Goal: Check status: Check status

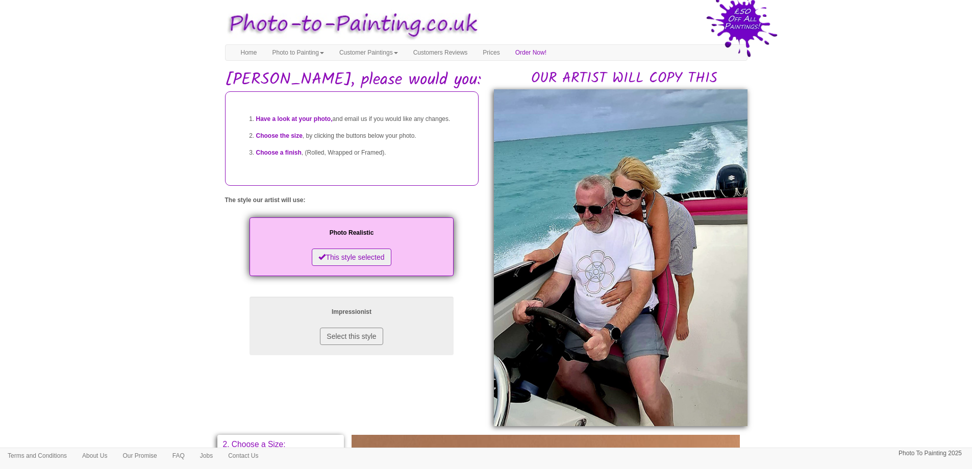
click at [198, 270] on body "Your painting - risk free Toggle navigation Menu Home Photo to Painting Photo t…" at bounding box center [486, 437] width 972 height 864
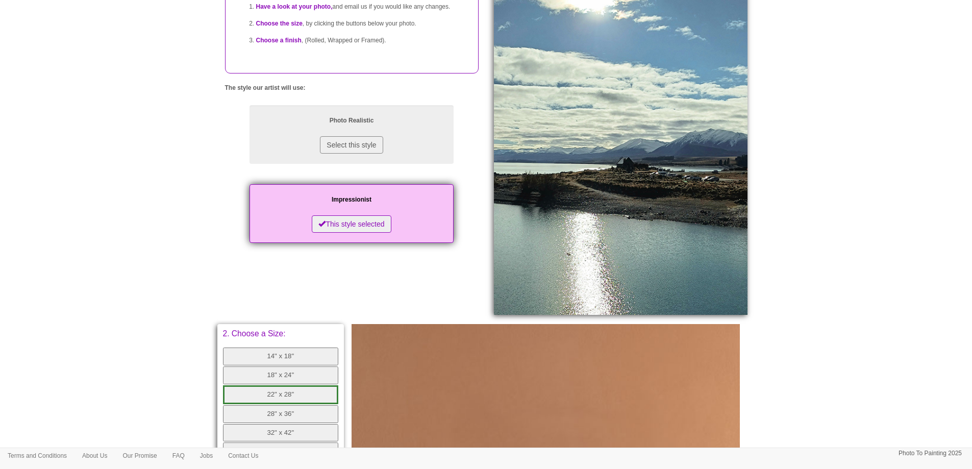
scroll to position [306, 0]
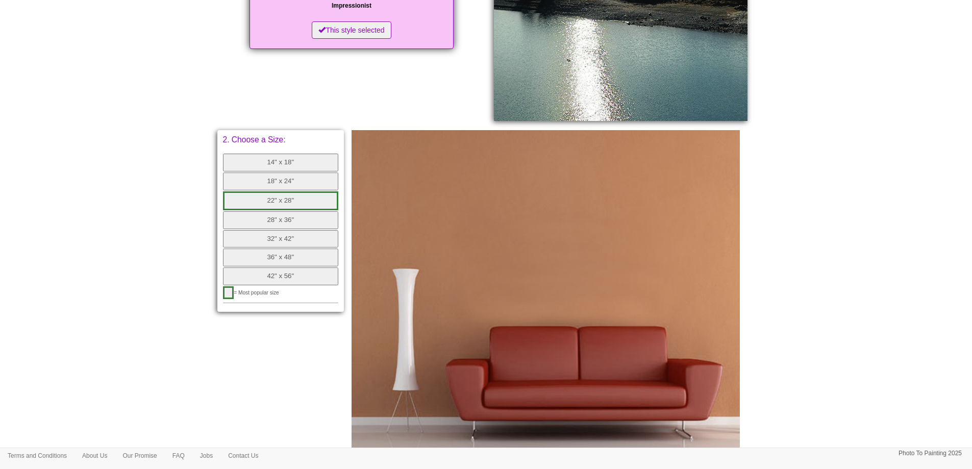
click at [277, 165] on button "14" x 18"" at bounding box center [281, 163] width 116 height 18
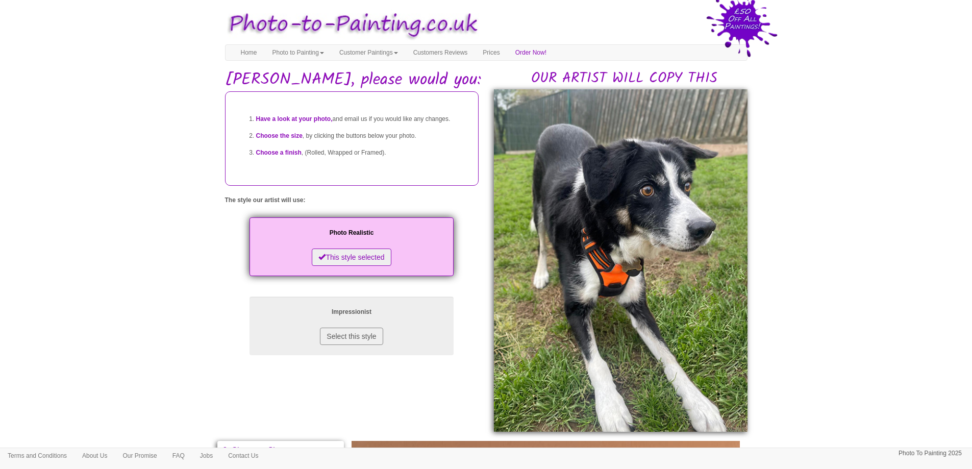
click at [876, 224] on body "Your painting - risk free Toggle navigation Menu Home Photo to Painting Photo t…" at bounding box center [486, 440] width 972 height 870
